Goal: Task Accomplishment & Management: Manage account settings

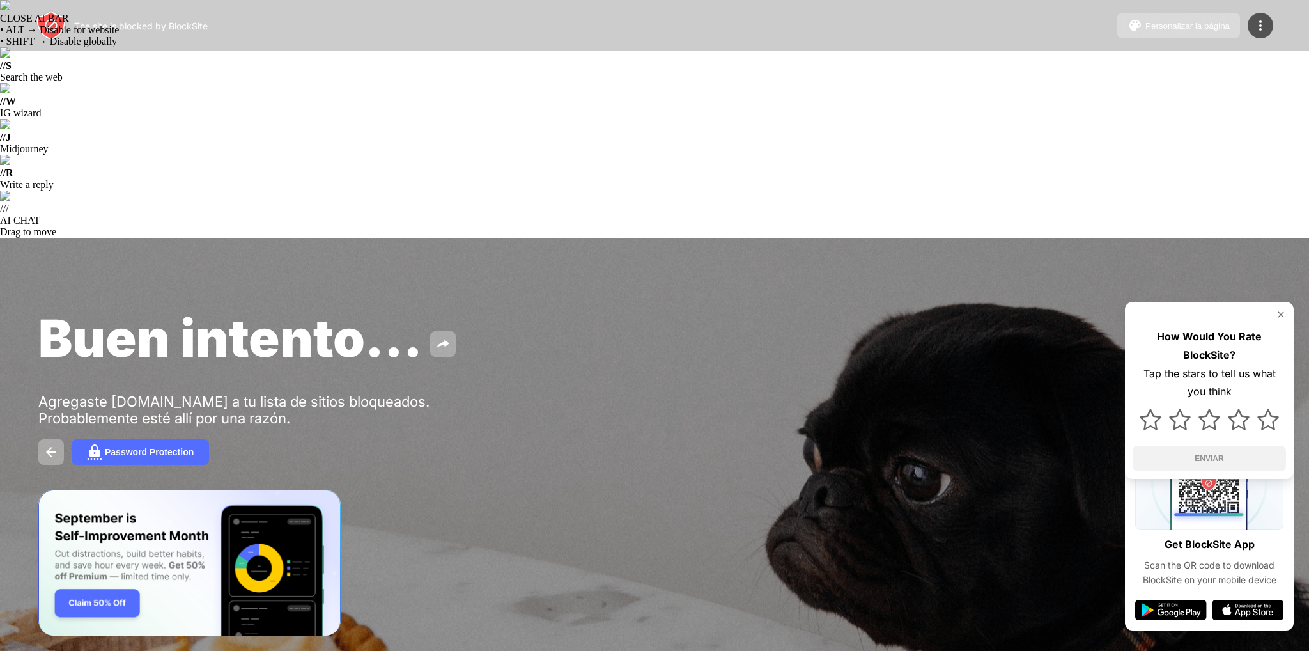
click at [1262, 40] on div "The site is blocked by BlockSite Personalizar la página Editar la lista de bloq…" at bounding box center [654, 25] width 1309 height 51
click at [1263, 23] on img at bounding box center [1260, 25] width 15 height 15
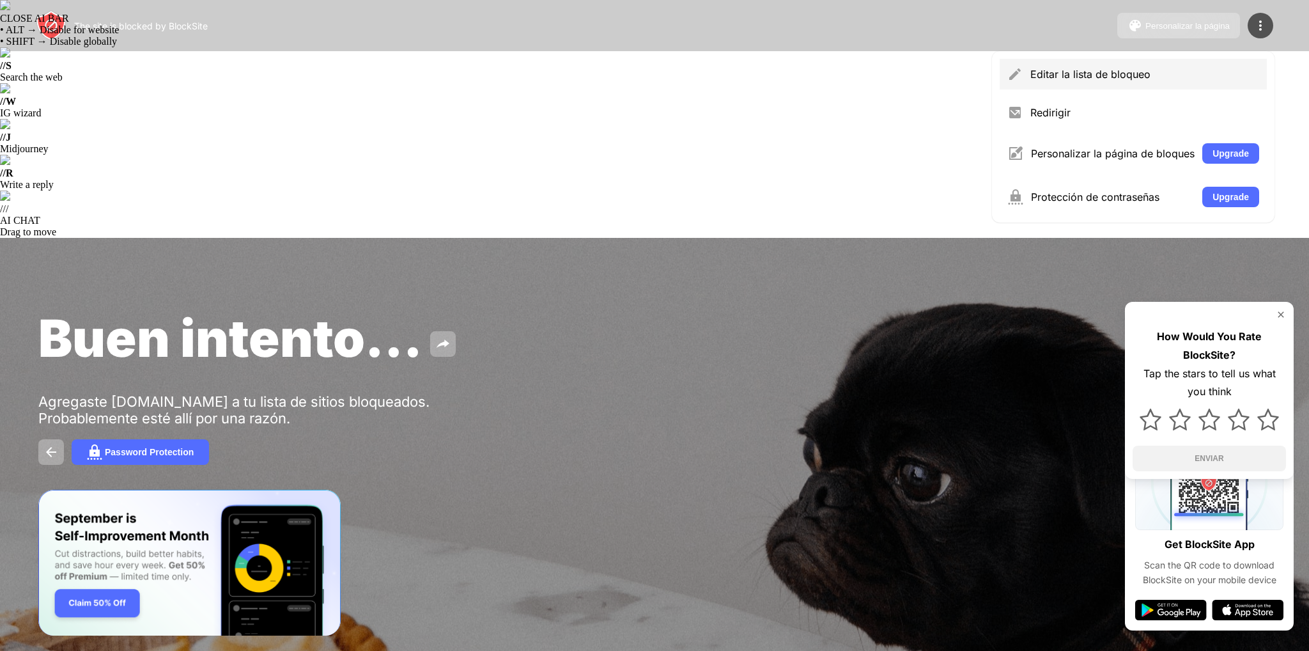
click at [1055, 68] on div "Editar la lista de bloqueo" at bounding box center [1144, 74] width 229 height 13
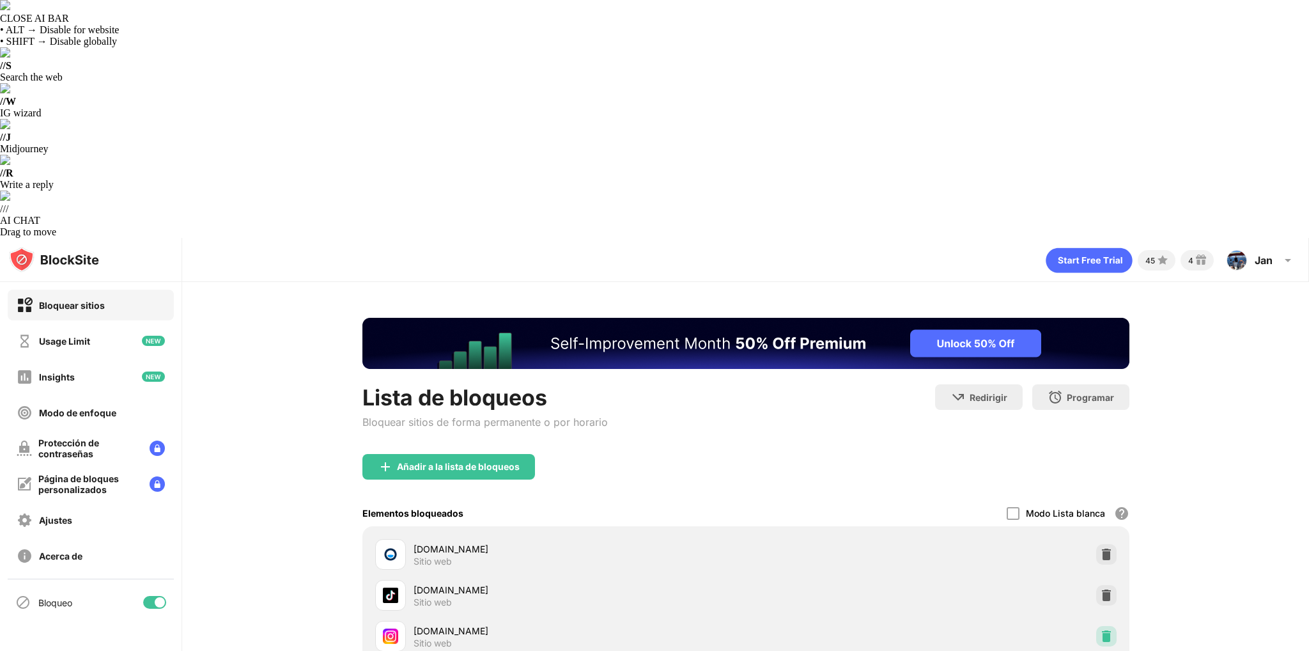
click at [1103, 630] on img at bounding box center [1106, 636] width 13 height 13
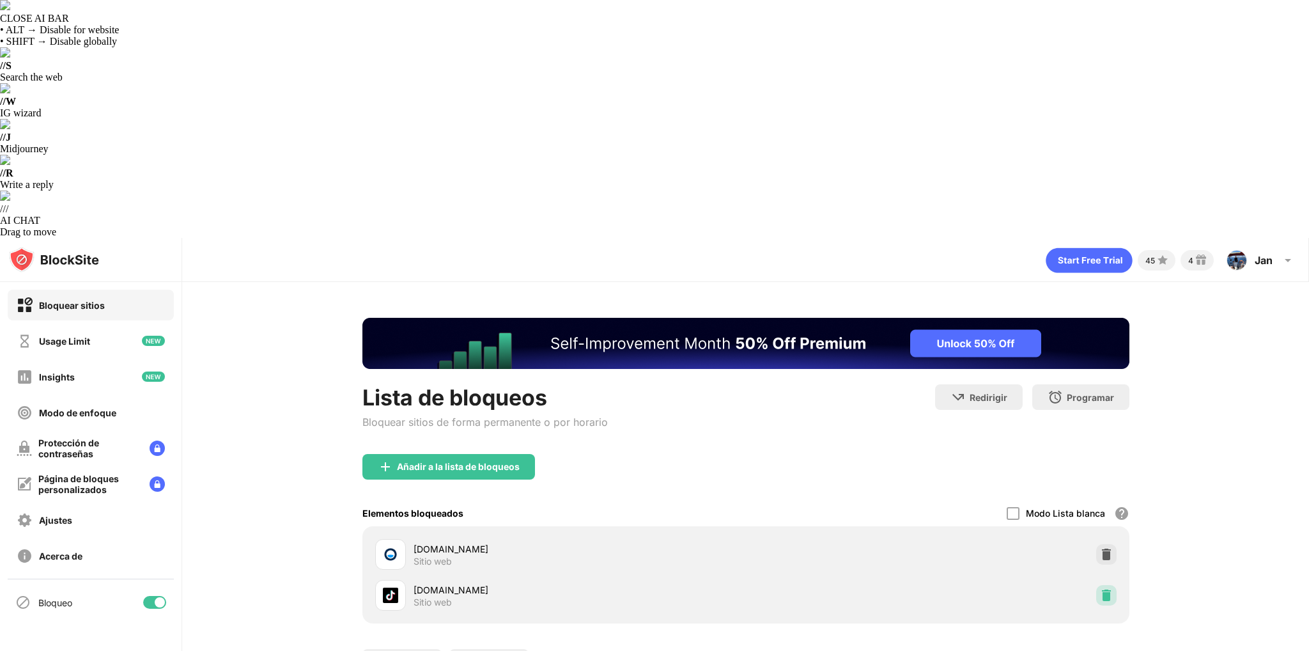
click at [1106, 585] on div at bounding box center [1106, 595] width 20 height 20
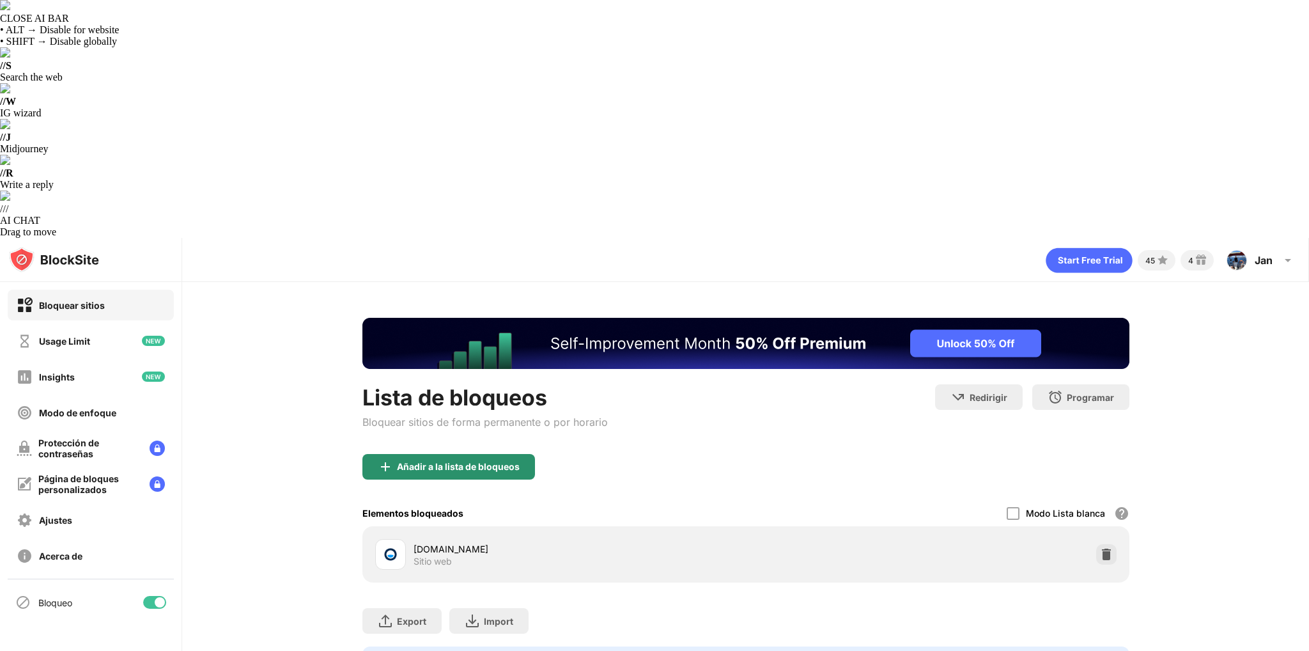
click at [462, 454] on div "Añadir a la lista de bloqueos" at bounding box center [448, 467] width 173 height 26
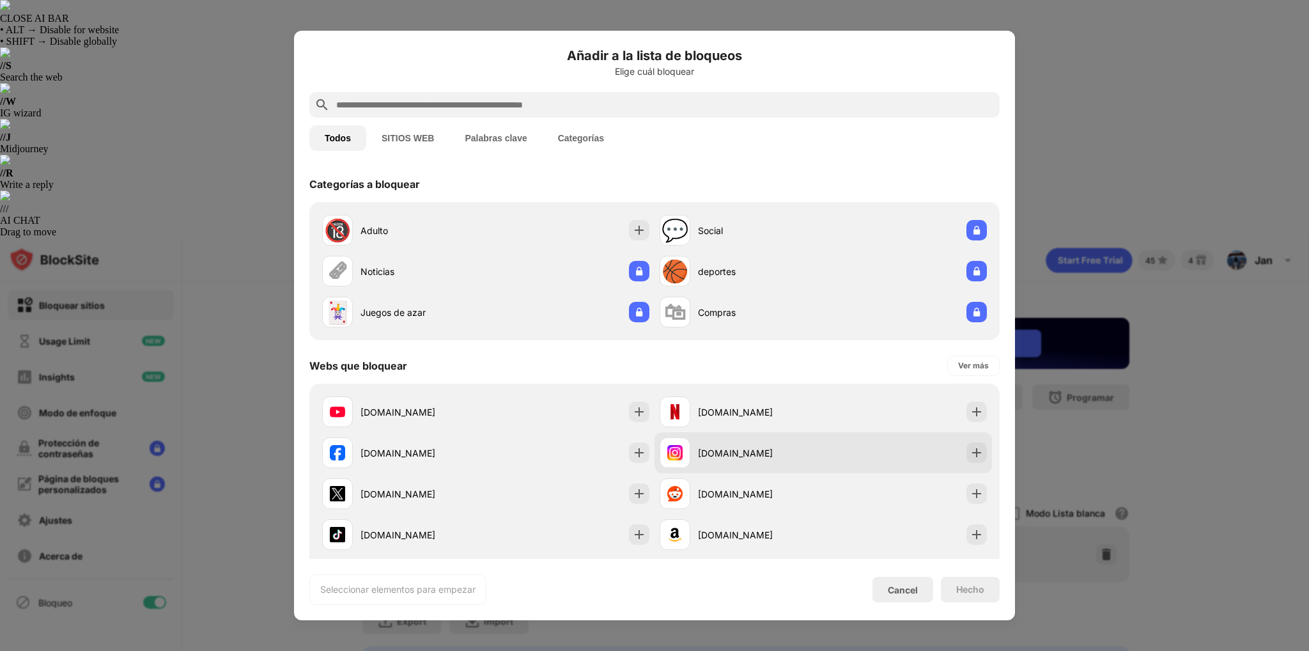
click at [940, 458] on div "[DOMAIN_NAME]" at bounding box center [823, 452] width 337 height 41
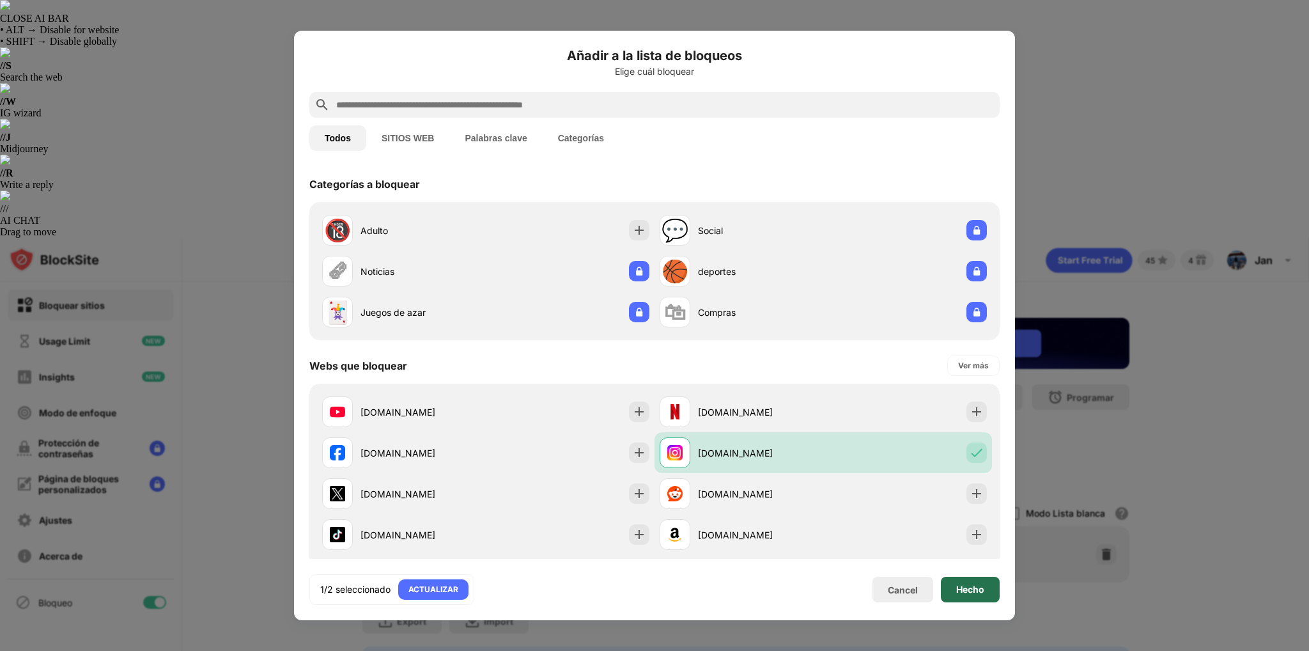
click at [972, 584] on div "Hecho" at bounding box center [970, 589] width 28 height 10
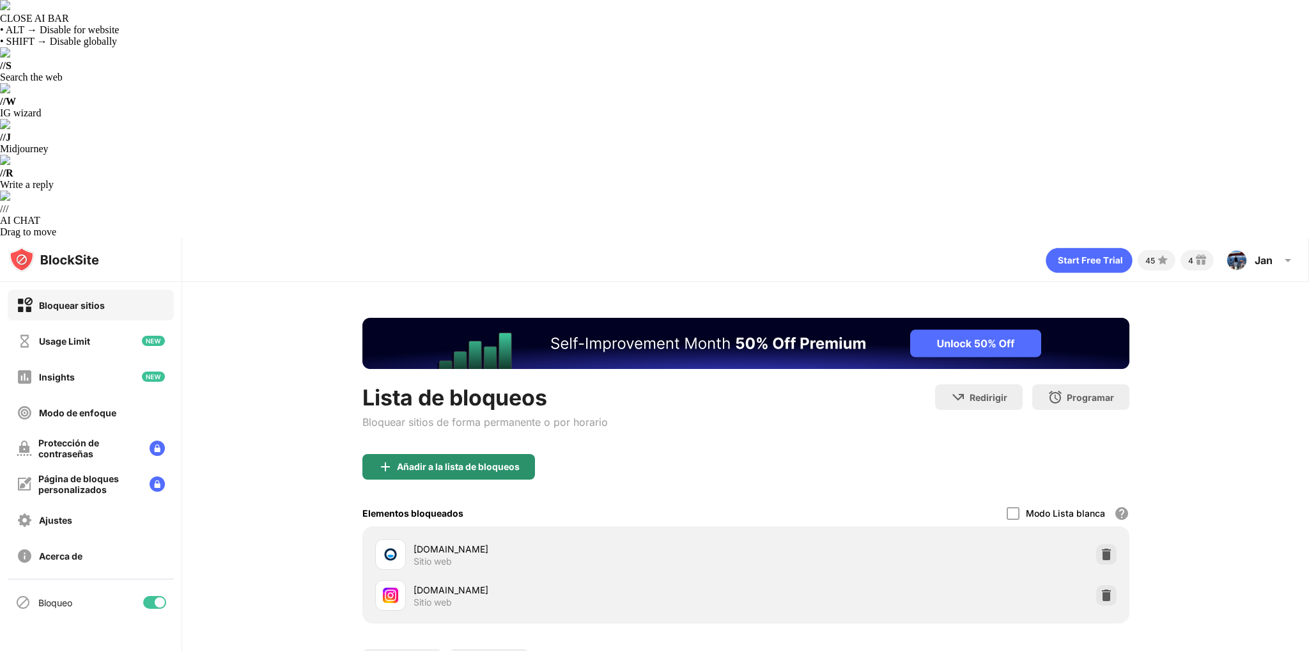
click at [481, 454] on div "Añadir a la lista de bloqueos" at bounding box center [448, 467] width 173 height 26
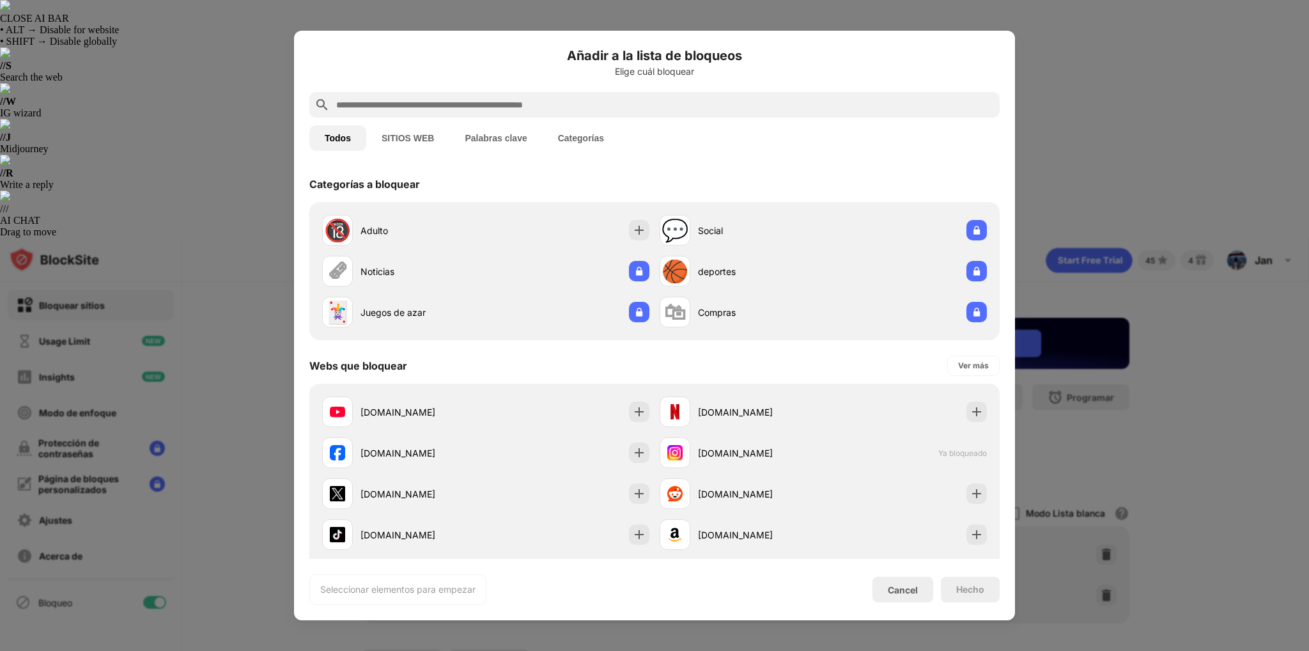
click at [455, 100] on input "text" at bounding box center [665, 104] width 660 height 15
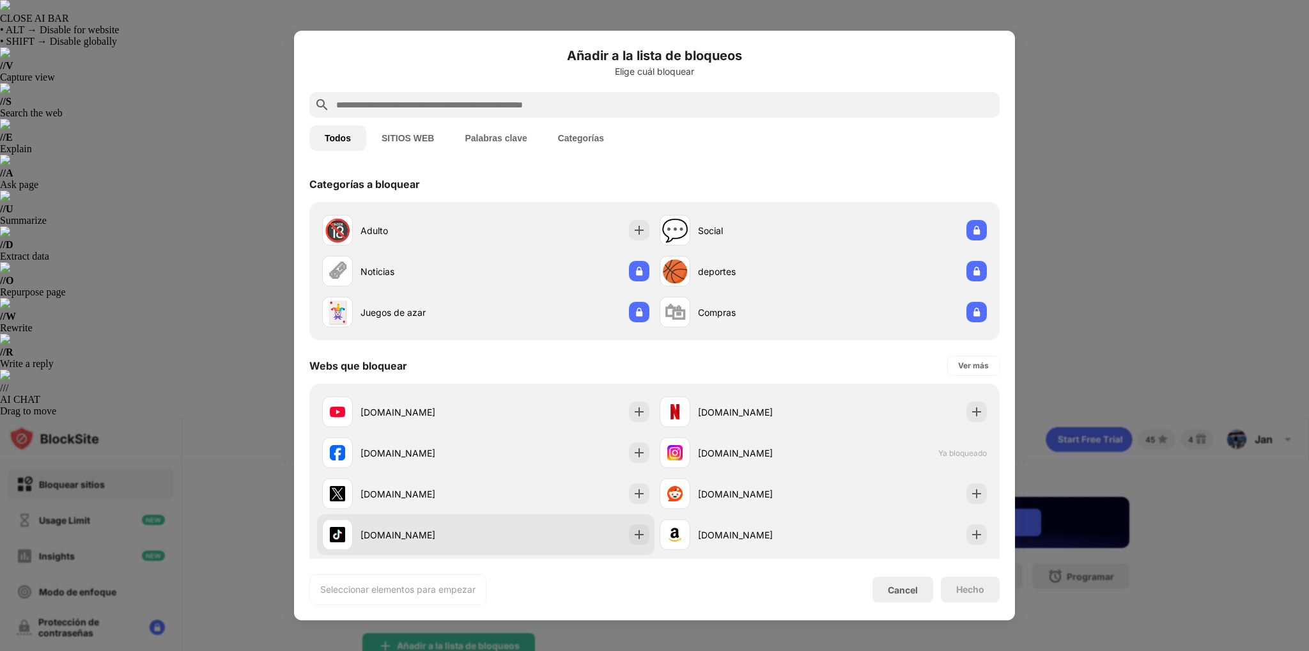
click at [513, 515] on div "[DOMAIN_NAME]" at bounding box center [485, 534] width 337 height 41
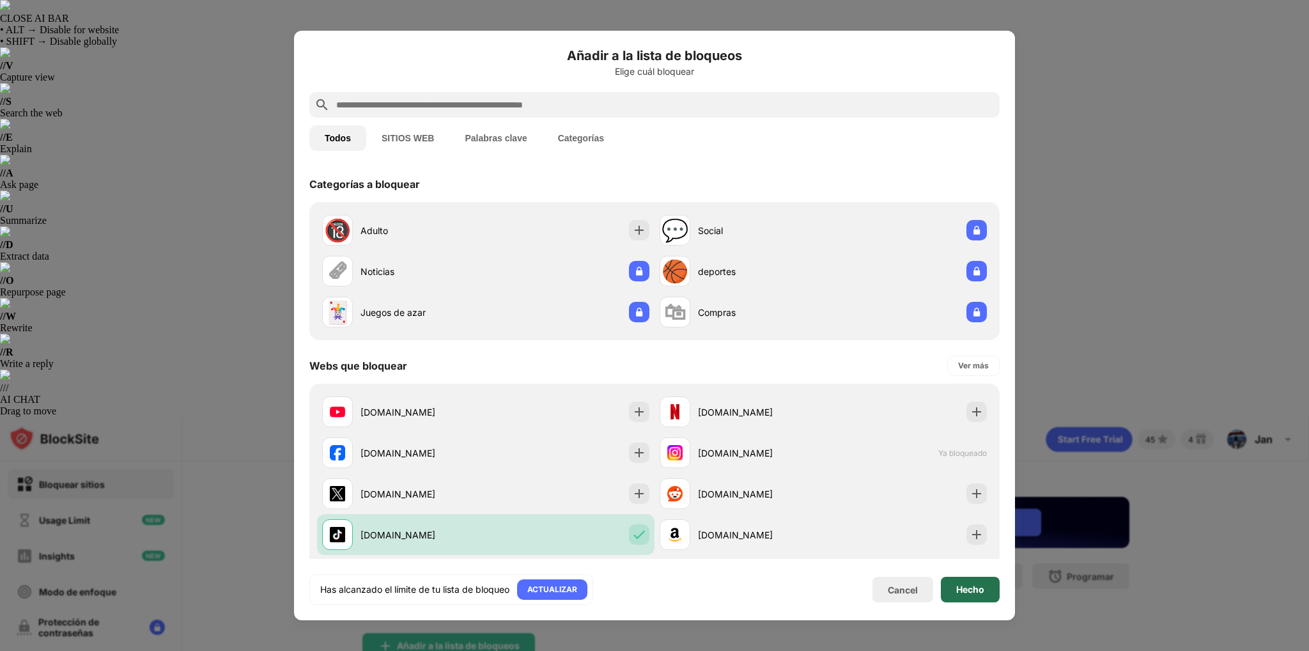
click at [960, 594] on div "Hecho" at bounding box center [970, 589] width 28 height 10
